Goal: Information Seeking & Learning: Learn about a topic

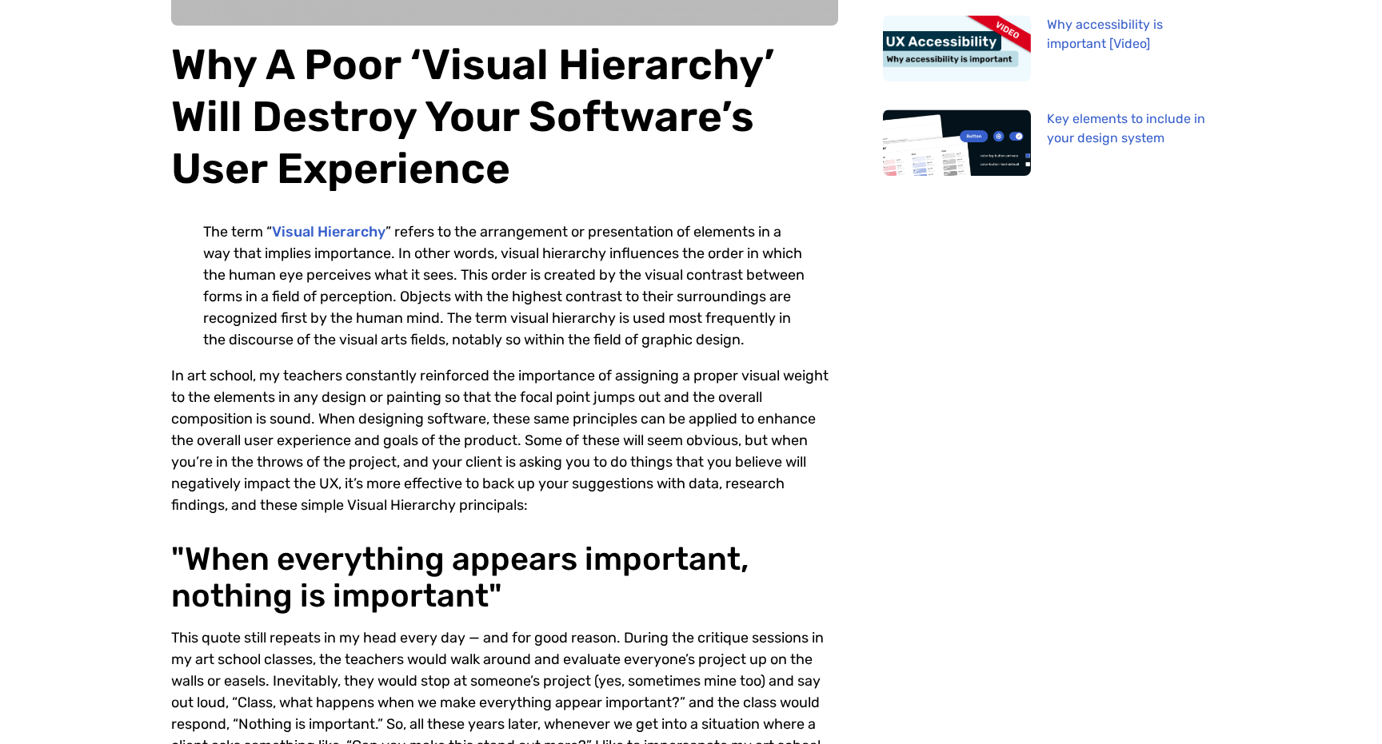
scroll to position [361, 0]
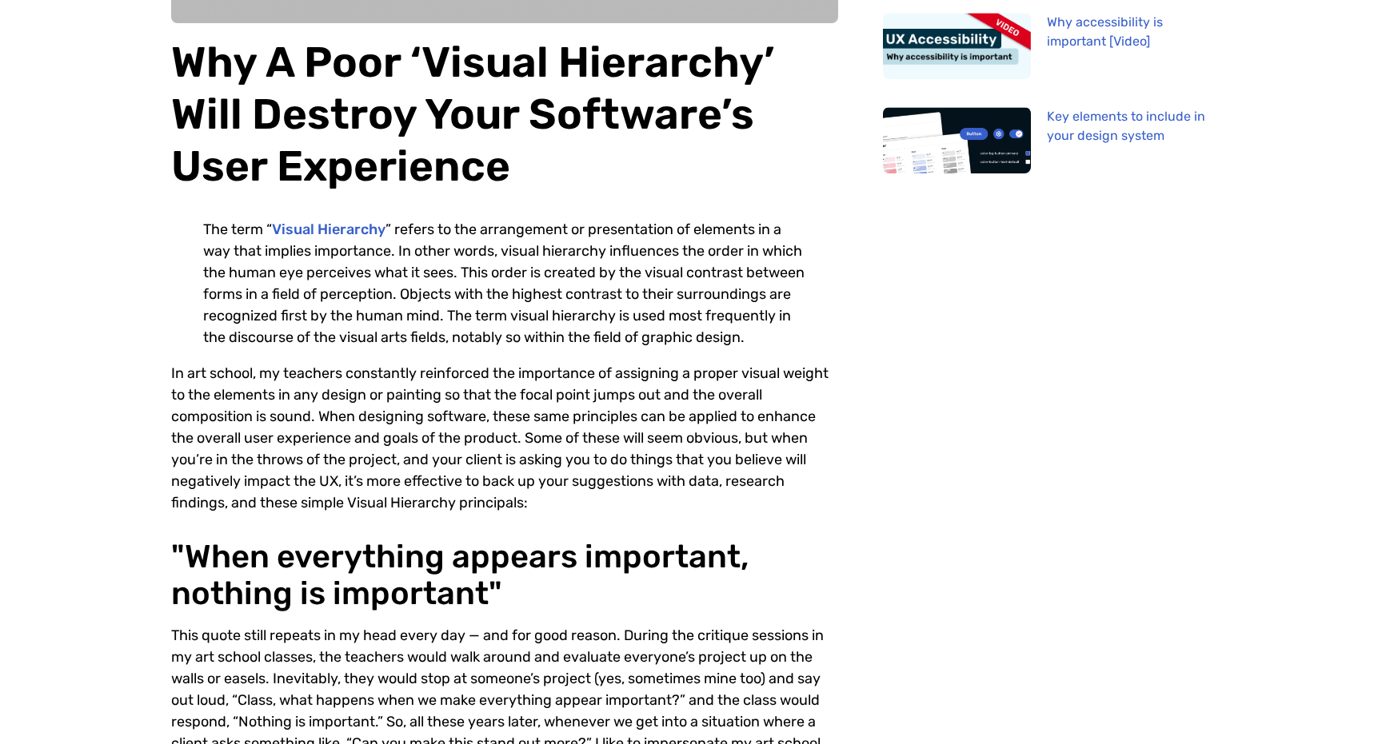
click at [240, 315] on p "The term “ Visual Hierarchy ” refers to the arrangement or presentation of elem…" at bounding box center [504, 284] width 603 height 130
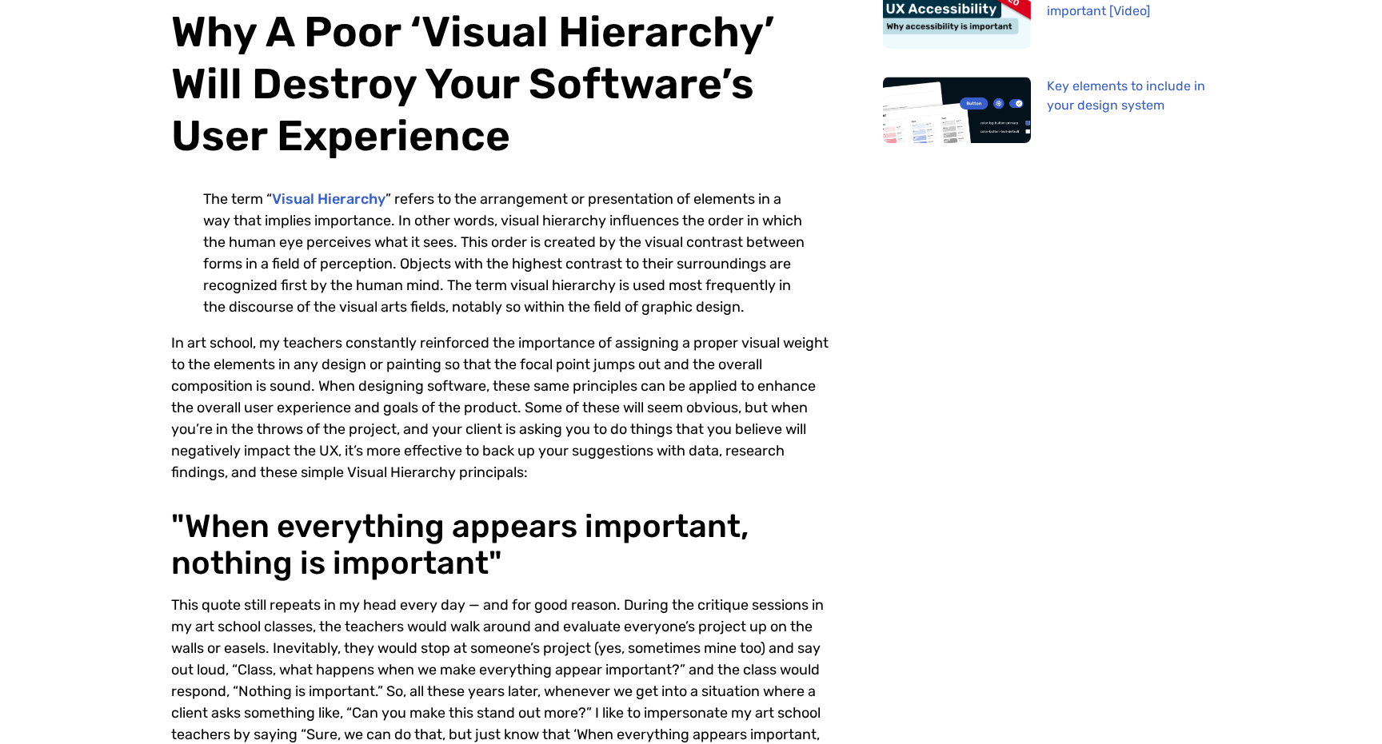
scroll to position [396, 0]
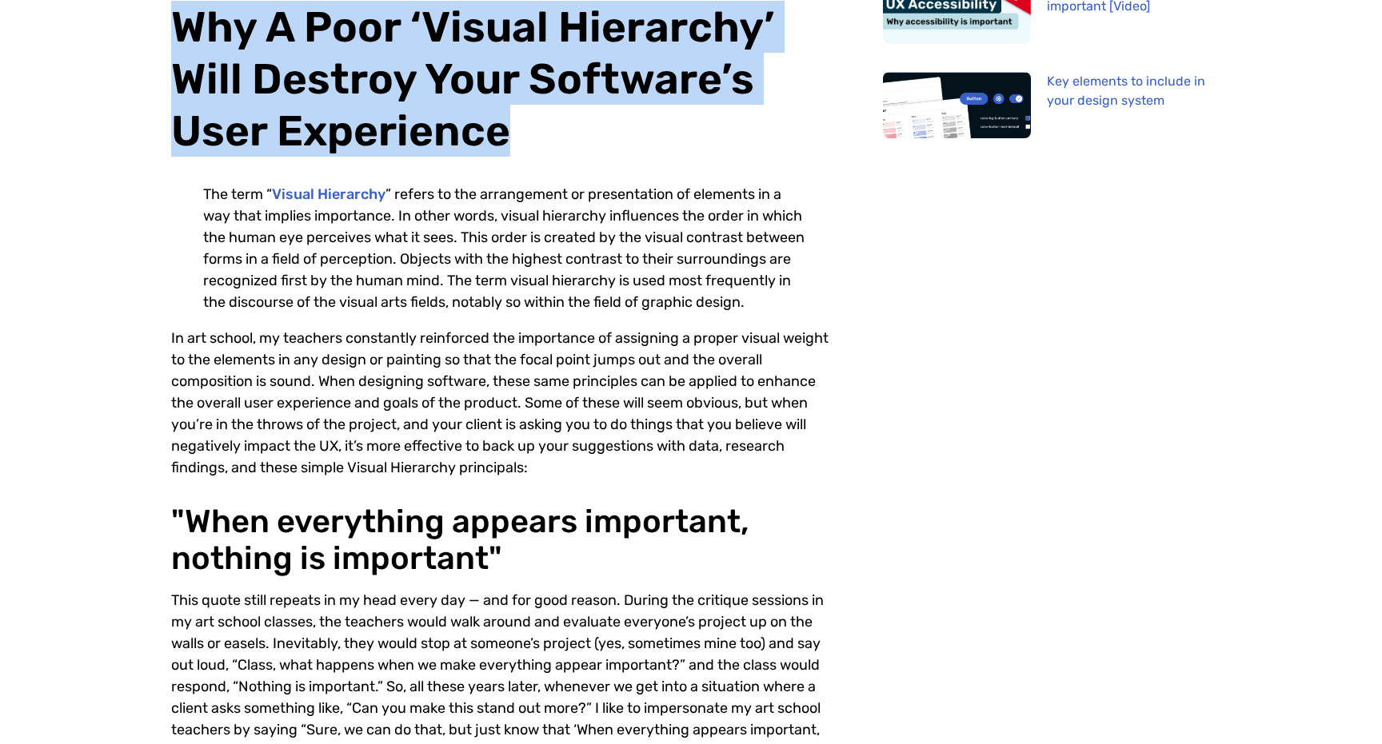
drag, startPoint x: 183, startPoint y: 22, endPoint x: 508, endPoint y: 159, distance: 352.6
click at [508, 159] on div "Why A Poor ‘Visual Hierarchy’ Will Destroy Your Software’s User Experience The …" at bounding box center [504, 123] width 667 height 736
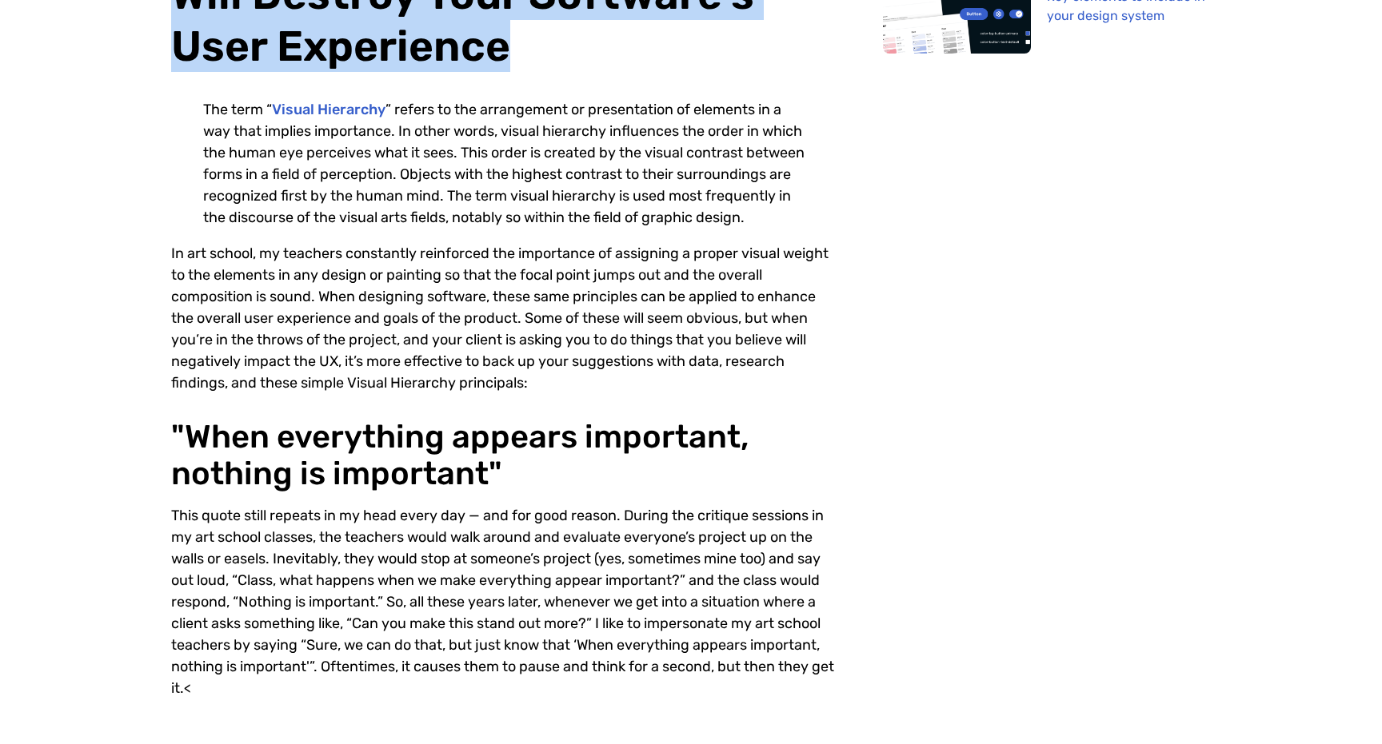
scroll to position [487, 0]
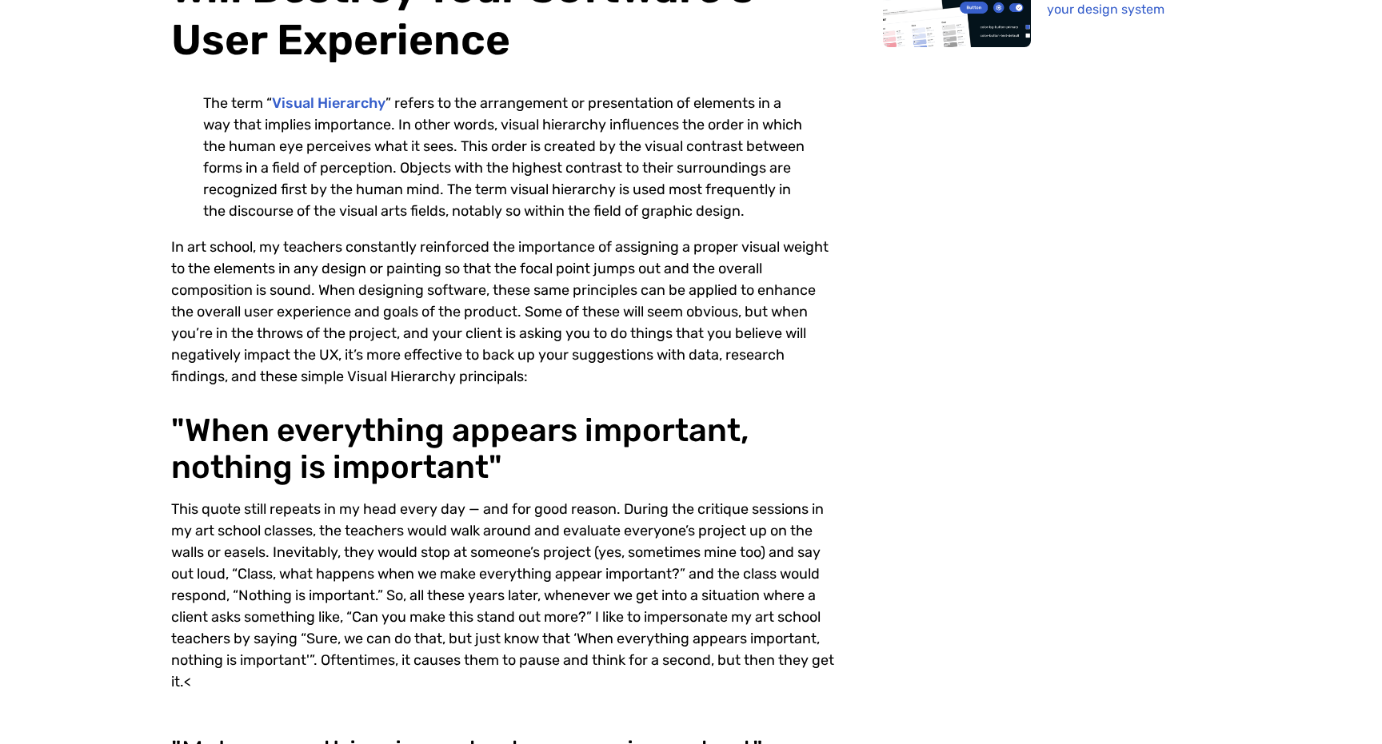
click at [249, 413] on div "The term “ Visual Hierarchy ” refers to the arrangement or presentation of elem…" at bounding box center [504, 253] width 667 height 321
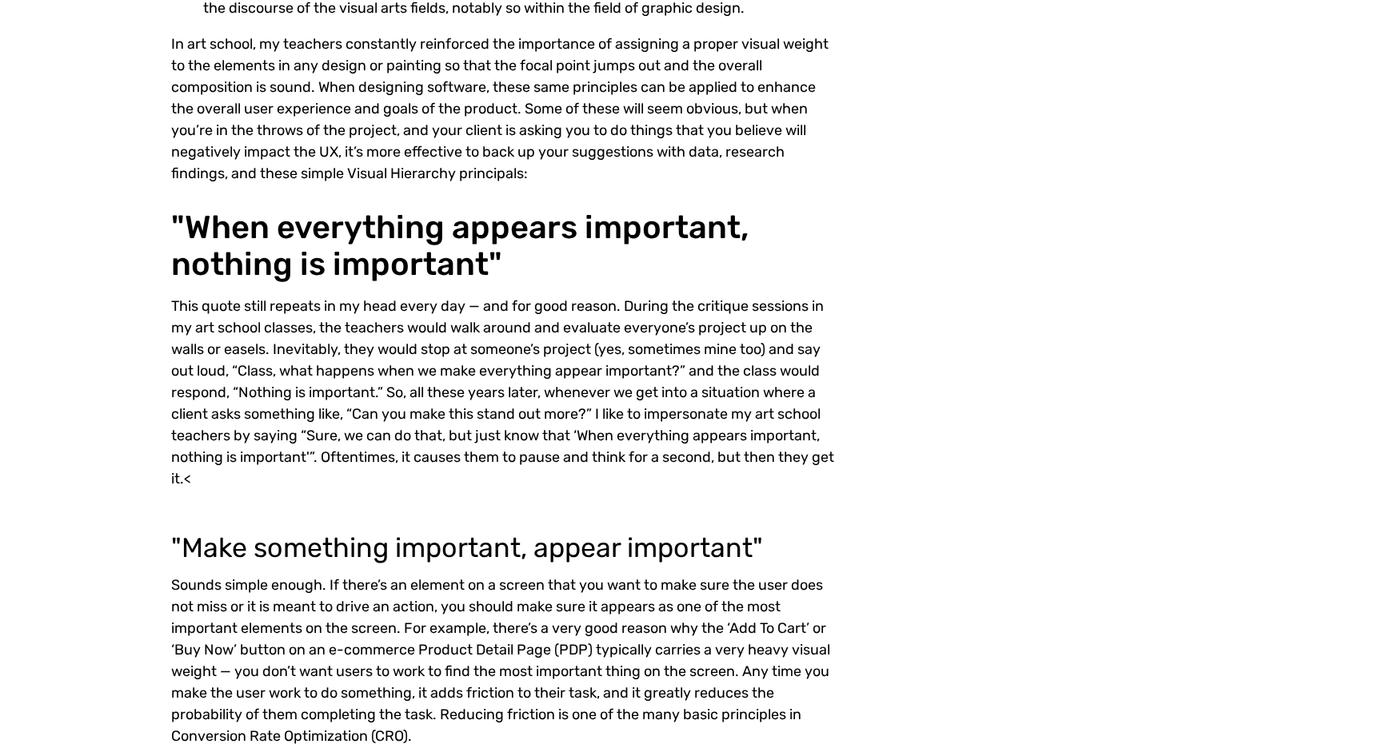
scroll to position [904, 0]
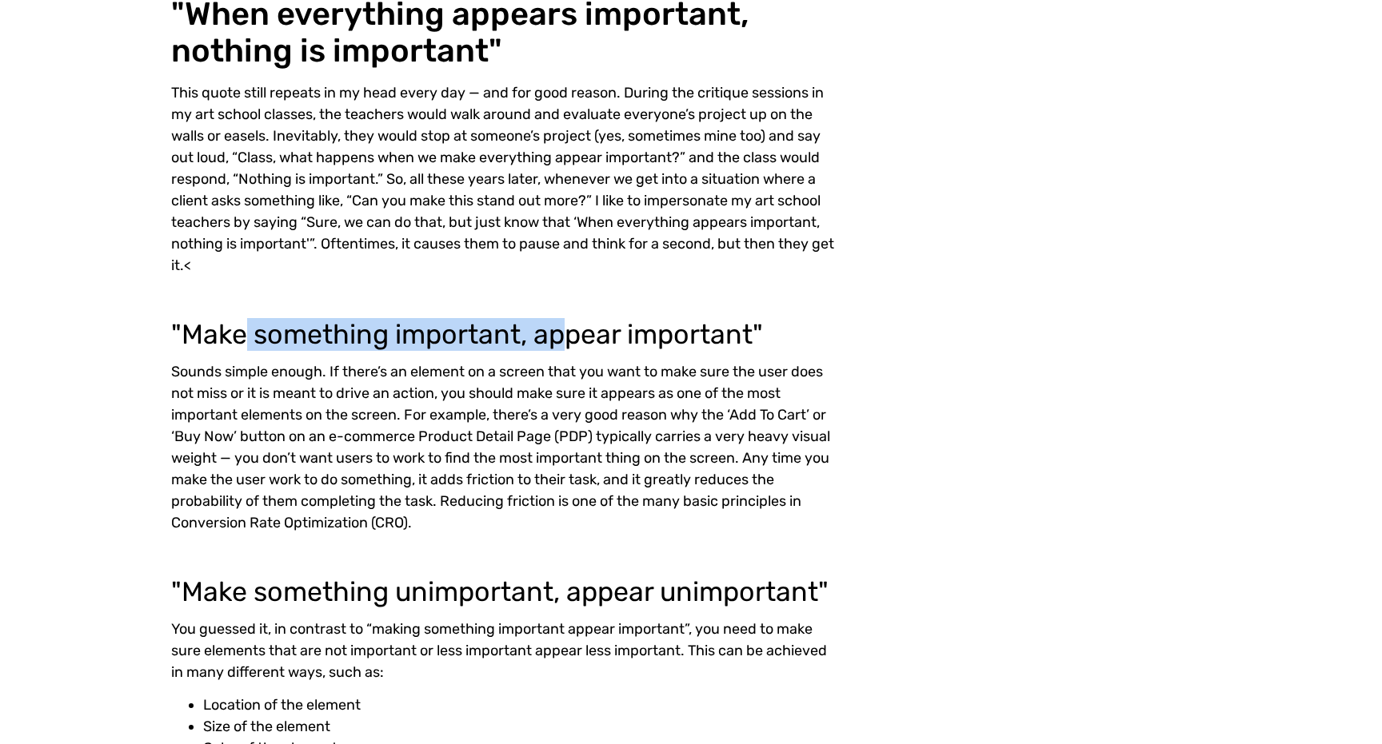
drag, startPoint x: 249, startPoint y: 368, endPoint x: 568, endPoint y: 368, distance: 319.1
click at [568, 349] on h3 ""Make something important, appear important"" at bounding box center [504, 334] width 667 height 27
click at [523, 220] on div "This quote still repeats in my head every day — and for good reason. During the…" at bounding box center [504, 179] width 667 height 194
click at [535, 443] on div "Sounds simple enough. If there’s an element on a screen that you want to make s…" at bounding box center [504, 447] width 667 height 173
click at [542, 235] on div "This quote still repeats in my head every day — and for good reason. During the…" at bounding box center [504, 179] width 667 height 194
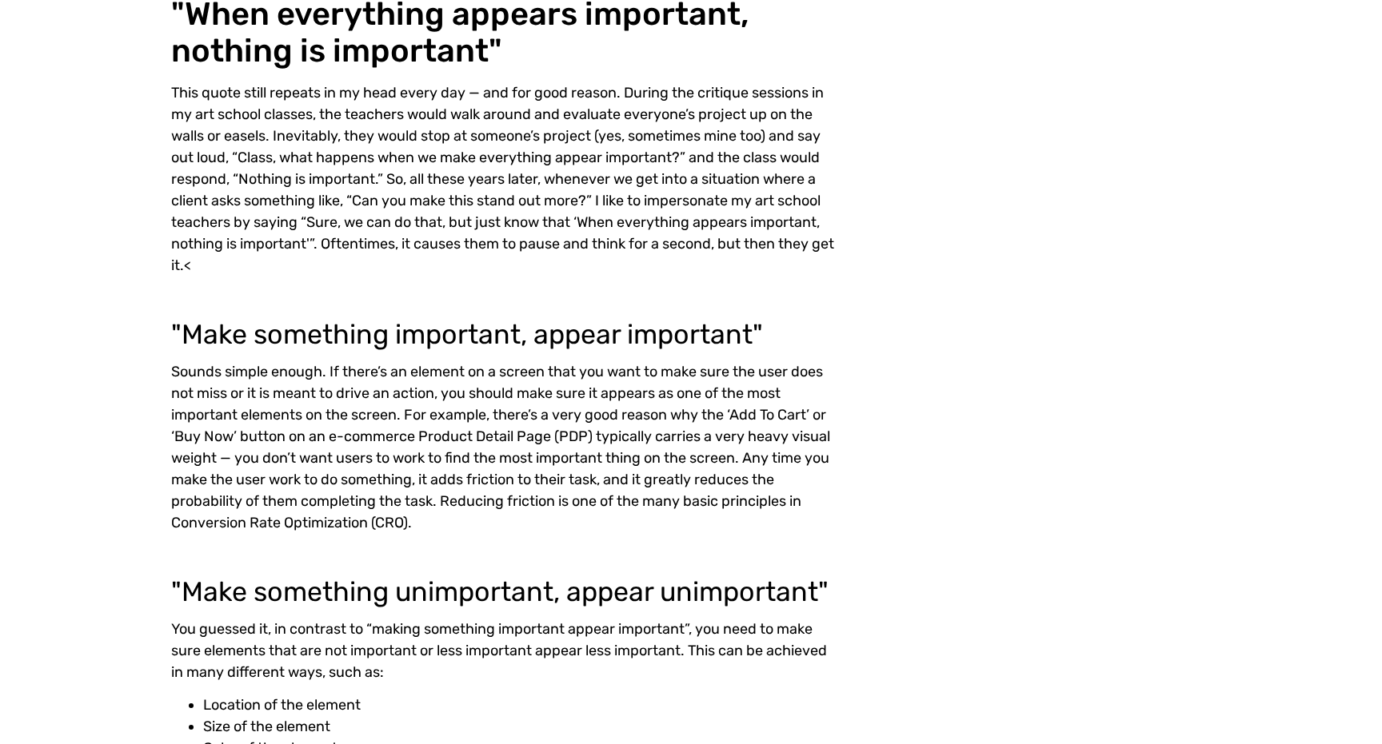
click at [540, 437] on div "Sounds simple enough. If there’s an element on a screen that you want to make s…" at bounding box center [504, 447] width 667 height 173
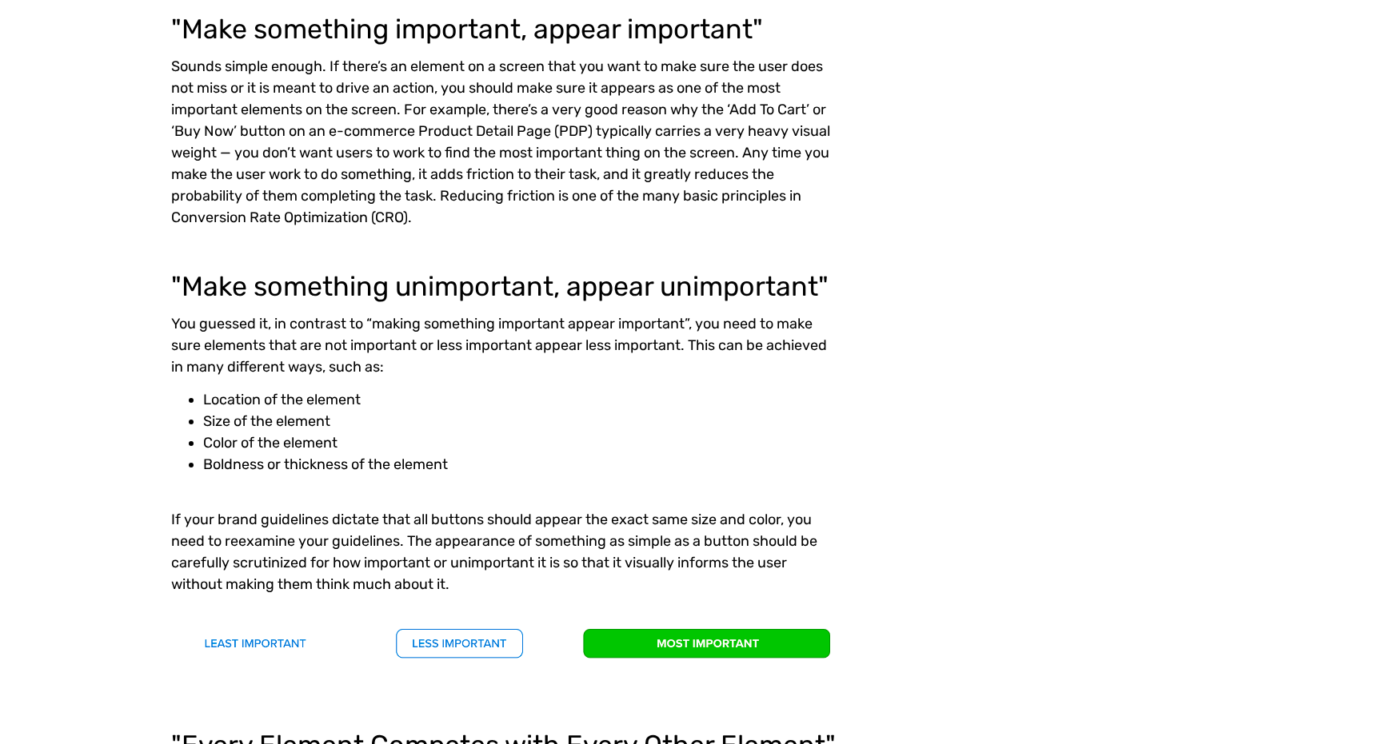
scroll to position [1156, 0]
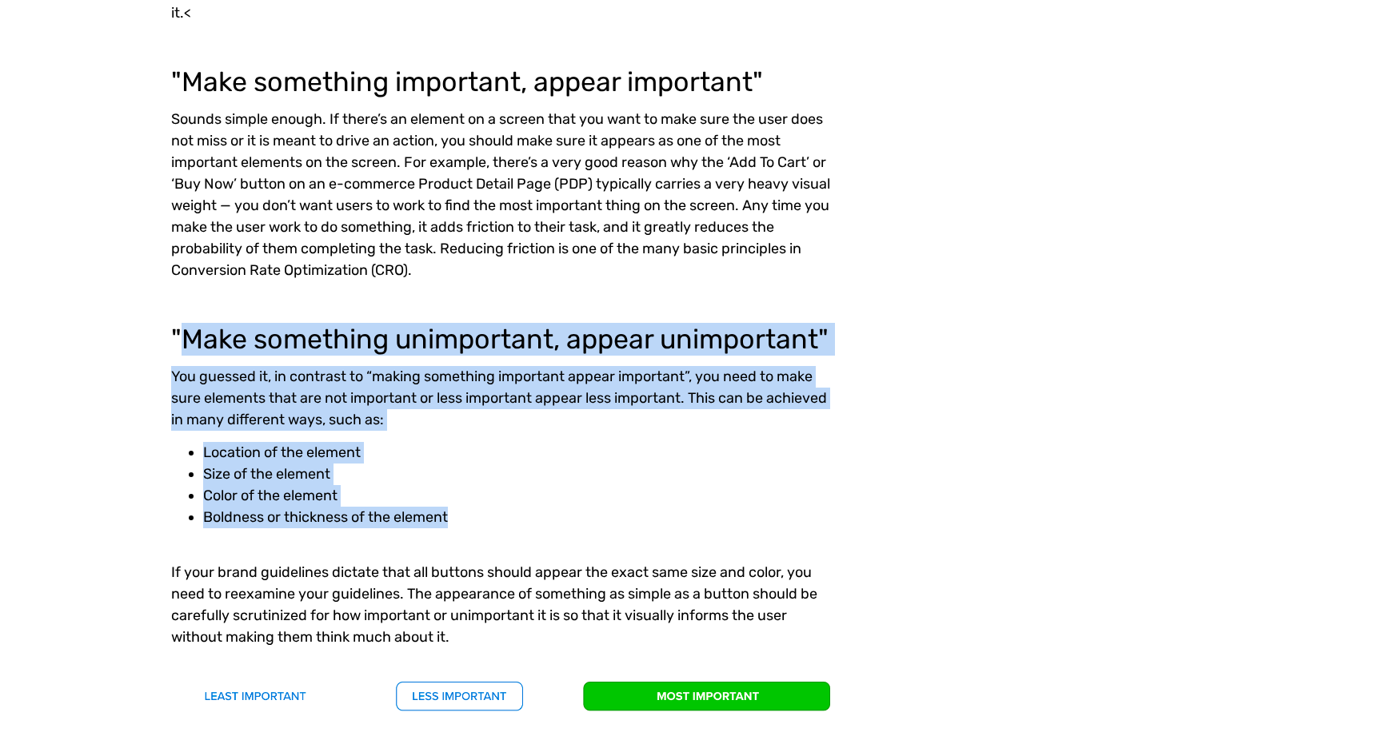
drag, startPoint x: 189, startPoint y: 358, endPoint x: 635, endPoint y: 545, distance: 483.8
click at [635, 545] on div ""Make something unimportant, appear unimportant" You guessed it, in contrast to…" at bounding box center [504, 517] width 667 height 447
click at [654, 464] on li "Location of the element" at bounding box center [520, 453] width 635 height 22
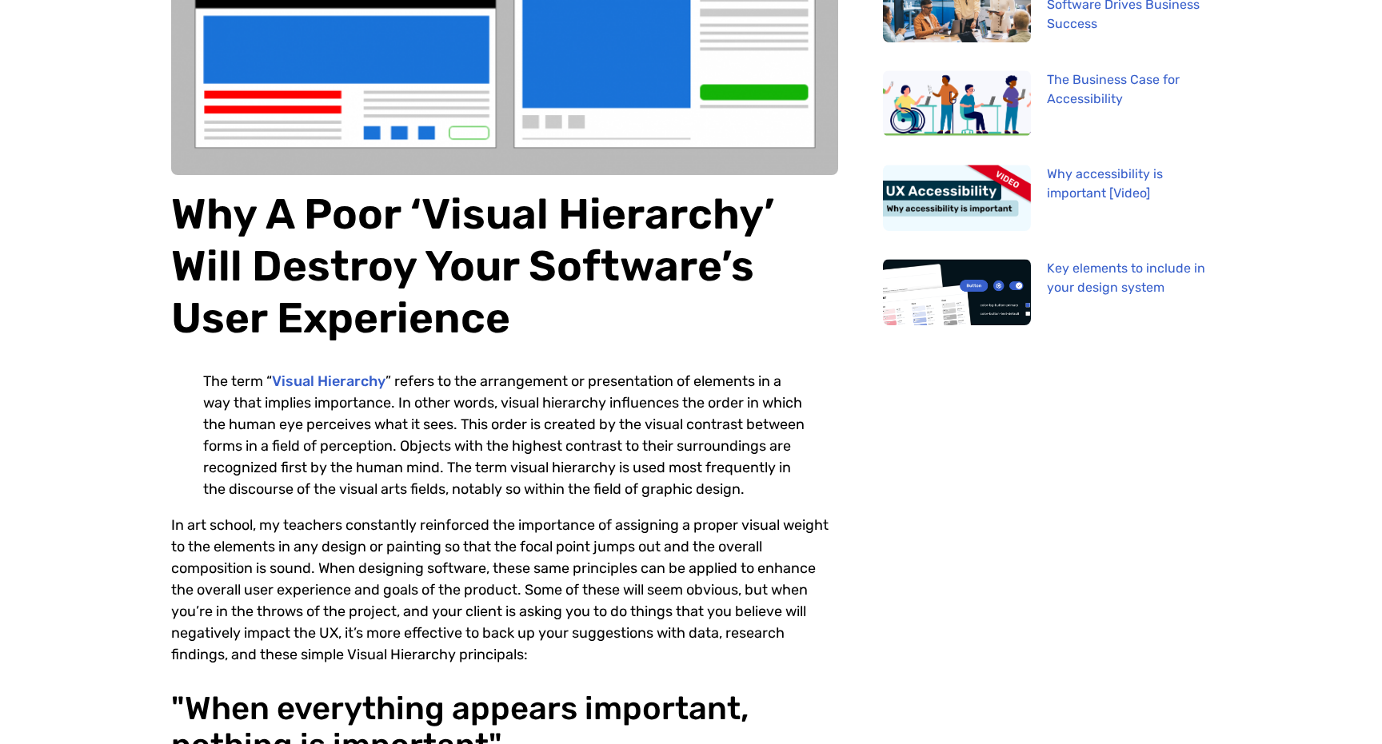
scroll to position [0, 0]
